Goal: Task Accomplishment & Management: Complete application form

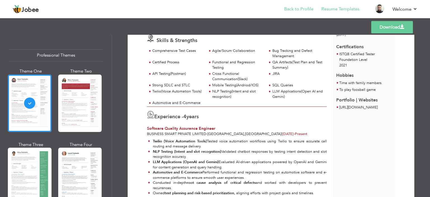
scroll to position [84, 0]
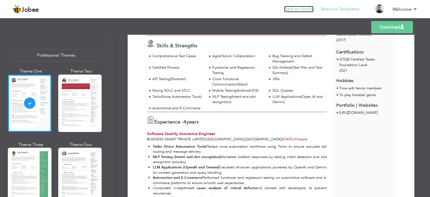
click at [301, 11] on link "Back to Profile" at bounding box center [298, 9] width 29 height 6
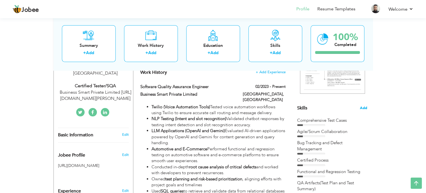
click at [364, 107] on span "Add" at bounding box center [363, 107] width 7 height 5
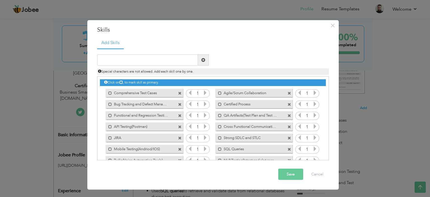
click at [288, 104] on span at bounding box center [290, 104] width 4 height 4
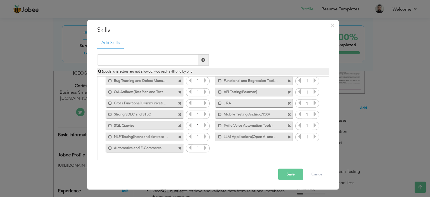
click at [178, 125] on span at bounding box center [180, 126] width 4 height 4
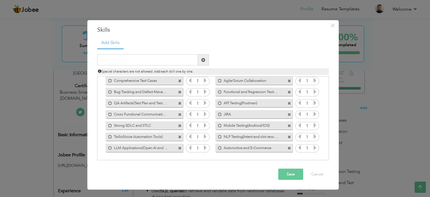
click at [180, 136] on span at bounding box center [180, 137] width 4 height 4
click at [179, 136] on span at bounding box center [180, 137] width 4 height 4
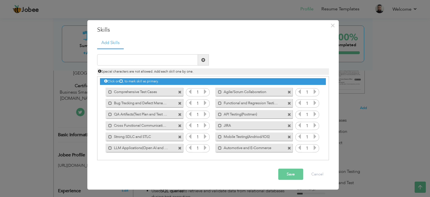
click at [178, 147] on span at bounding box center [180, 148] width 4 height 4
click at [179, 148] on span at bounding box center [180, 148] width 4 height 4
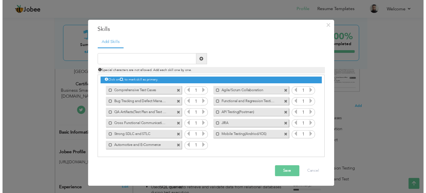
scroll to position [0, 0]
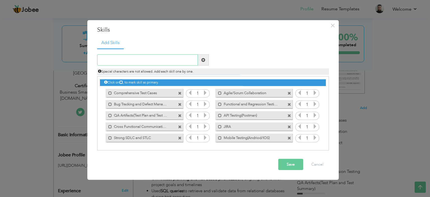
click at [161, 62] on input "text" at bounding box center [147, 59] width 101 height 11
type input "TestComplete(Automation Tool)"
drag, startPoint x: 202, startPoint y: 61, endPoint x: 209, endPoint y: 54, distance: 9.3
click at [202, 61] on span at bounding box center [203, 60] width 4 height 4
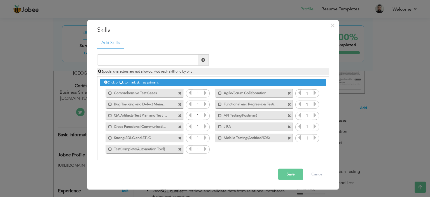
click at [293, 177] on button "Save" at bounding box center [290, 174] width 25 height 11
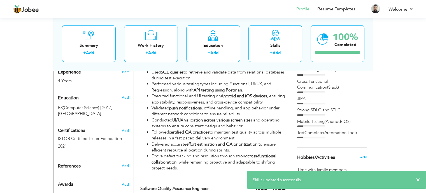
scroll to position [228, 0]
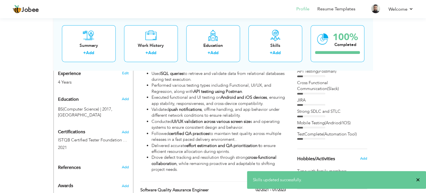
click at [417, 179] on span "×" at bounding box center [418, 180] width 4 height 6
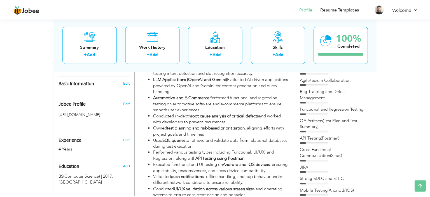
scroll to position [161, 0]
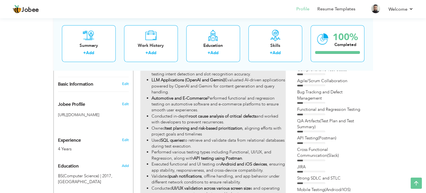
click at [242, 125] on strong "test planning and risk-based prioritization" at bounding box center [203, 128] width 77 height 6
type input "Software Quality Assurance Engineer"
type input "Business Smart Private Limited"
type input "02/2023"
type input "[GEOGRAPHIC_DATA]"
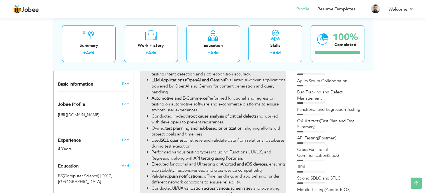
type input "[GEOGRAPHIC_DATA]"
checkbox input "true"
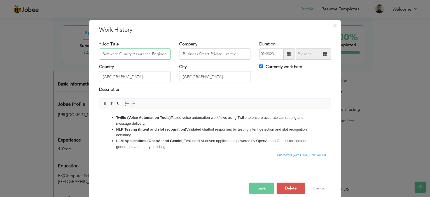
scroll to position [28, 0]
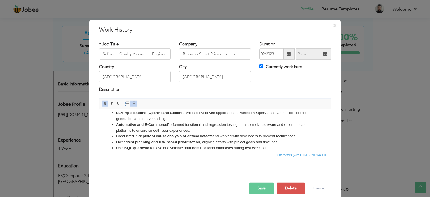
click at [187, 142] on strong "test planning and risk-based prioritization" at bounding box center [164, 141] width 73 height 4
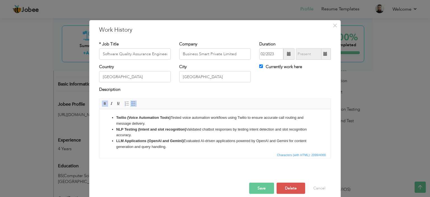
drag, startPoint x: 274, startPoint y: 118, endPoint x: 168, endPoint y: 200, distance: 134.2
click at [99, 109] on html "Twilio (Voice Automation Tools) Tested voice automation workflows using Twilio …" at bounding box center [214, 176] width 231 height 134
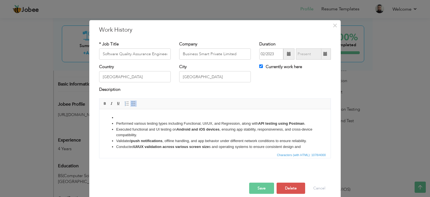
click at [115, 123] on ul "Performed various testing types including Functional, UI/UX, and Regression, al…" at bounding box center [215, 147] width 220 height 64
click at [117, 117] on li at bounding box center [215, 118] width 198 height 6
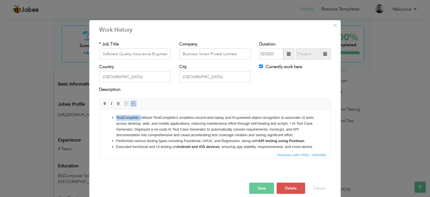
drag, startPoint x: 140, startPoint y: 117, endPoint x: 109, endPoint y: 115, distance: 31.4
click at [109, 115] on ul "TestComplete: Utilized TestComplete’s scriptless record-and-replay and AI-power…" at bounding box center [215, 155] width 220 height 81
click at [143, 146] on li "Executed functional and UI testing on Android and iOS devices , ensuring app st…" at bounding box center [215, 150] width 198 height 12
click at [143, 141] on li "Performed various testing types including Functional, UI/UX, and Regression, al…" at bounding box center [215, 141] width 198 height 6
click at [171, 138] on li "Performed various testing types including Functional, UI/UX, and Regression, al…" at bounding box center [215, 141] width 198 height 6
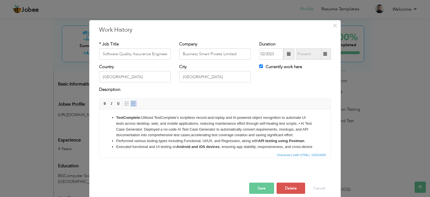
click at [149, 134] on li "TestComplete: Utilized TestComplete’s scriptless record-and-replay and AI-power…" at bounding box center [215, 126] width 198 height 23
drag, startPoint x: 152, startPoint y: 128, endPoint x: 116, endPoint y: 128, distance: 35.3
click at [116, 128] on li "TestComplete: Utilized TestComplete’s scriptless record-and-replay and AI-power…" at bounding box center [215, 126] width 198 height 23
click at [120, 129] on strong "Test Case Generator:" at bounding box center [213, 126] width 195 height 10
click at [115, 131] on ul "TestComplete: Utilized TestComplete’s scriptless record-and-replay and AI-power…" at bounding box center [215, 155] width 220 height 81
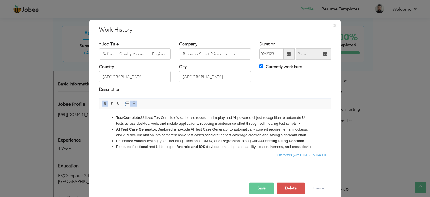
click at [267, 185] on button "Save" at bounding box center [261, 188] width 25 height 11
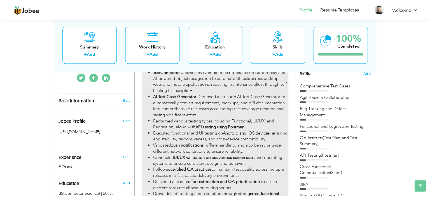
scroll to position [133, 0]
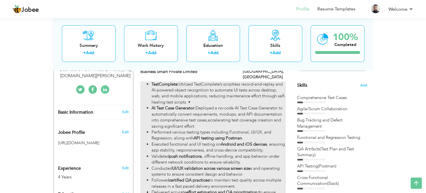
click at [227, 105] on li "AI Test Case Generator: Deployed a no-code AI Test Case Generator to automatica…" at bounding box center [218, 117] width 134 height 24
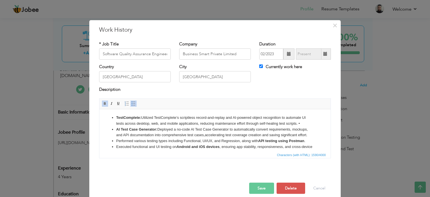
click at [301, 124] on li "TestComplete: Utilized TestComplete’s scriptless record-and-replay and AI-power…" at bounding box center [215, 121] width 198 height 12
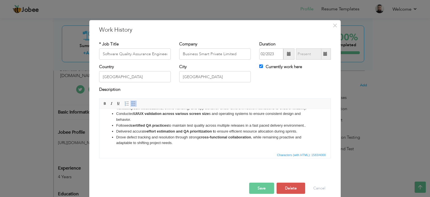
click at [260, 188] on button "Save" at bounding box center [261, 188] width 25 height 11
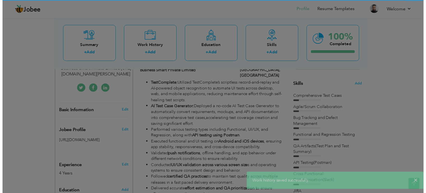
scroll to position [0, 0]
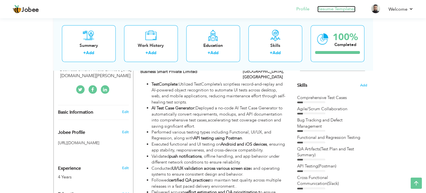
click at [337, 9] on link "Resume Templates" at bounding box center [336, 9] width 38 height 6
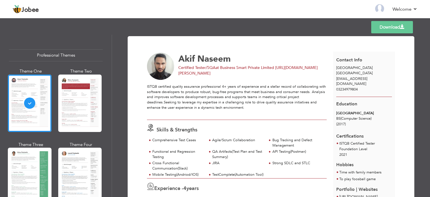
click at [315, 56] on div "Akif Naseem" at bounding box center [250, 59] width 144 height 9
click at [314, 55] on div "Akif Naseem" at bounding box center [250, 59] width 144 height 9
click at [314, 53] on div "Akif Naseem" at bounding box center [250, 58] width 144 height 11
drag, startPoint x: 427, startPoint y: 41, endPoint x: 354, endPoint y: 31, distance: 74.3
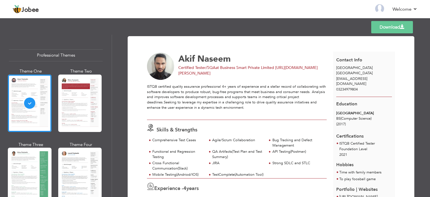
click at [426, 34] on div "Templates Download Professional Themes Theme One Theme Two Theme Three Theme Fo…" at bounding box center [215, 107] width 430 height 180
drag, startPoint x: 200, startPoint y: 32, endPoint x: 134, endPoint y: 25, distance: 65.8
click at [134, 25] on div "Templates Download" at bounding box center [215, 27] width 430 height 18
drag, startPoint x: 428, startPoint y: 55, endPoint x: 429, endPoint y: 3, distance: 51.8
click at [429, 25] on div "Jobee Back to Profile Resume Templates Resume Templates Cover Letters About My …" at bounding box center [215, 25] width 430 height 0
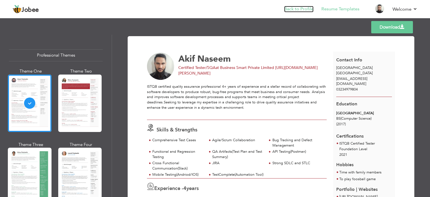
click at [302, 8] on link "Back to Profile" at bounding box center [298, 9] width 29 height 6
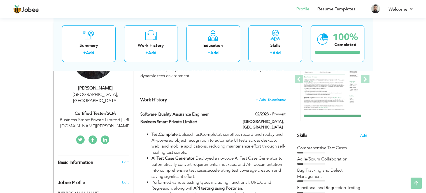
scroll to position [84, 0]
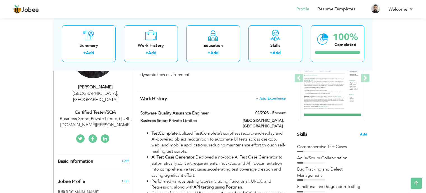
click at [363, 133] on span "Add" at bounding box center [363, 134] width 7 height 5
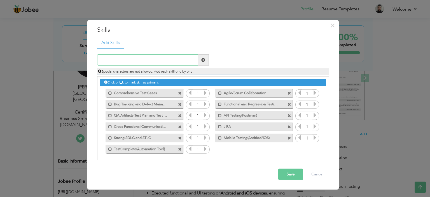
click at [134, 59] on input "text" at bounding box center [147, 59] width 101 height 11
click at [124, 60] on input "AI Test Case Generator" at bounding box center [147, 59] width 101 height 11
type input "AI TestCase Generator"
click at [206, 60] on span at bounding box center [203, 59] width 11 height 11
click at [288, 175] on button "Save" at bounding box center [290, 174] width 25 height 11
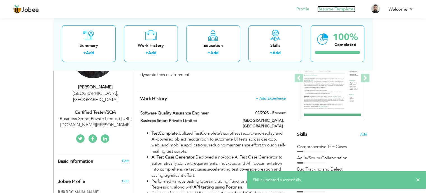
click at [342, 9] on link "Resume Templates" at bounding box center [336, 9] width 38 height 6
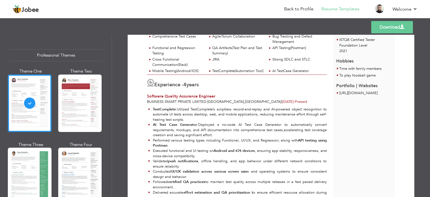
scroll to position [112, 0]
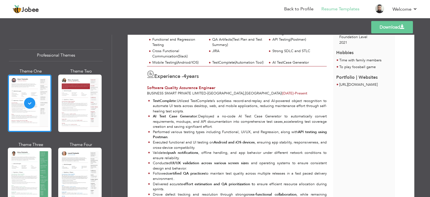
click at [404, 27] on span at bounding box center [402, 27] width 4 height 4
